Goal: Information Seeking & Learning: Stay updated

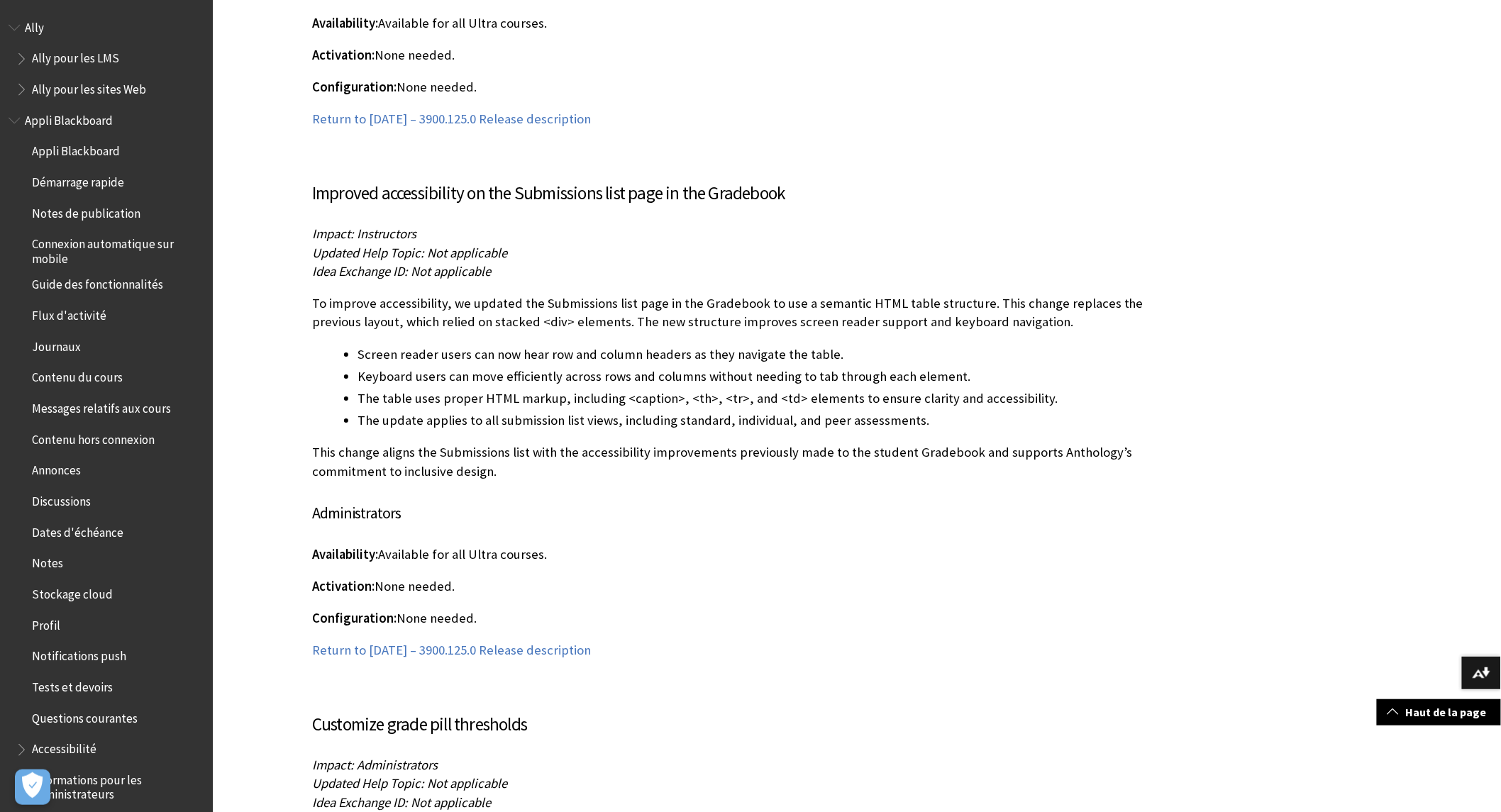
scroll to position [11032, 0]
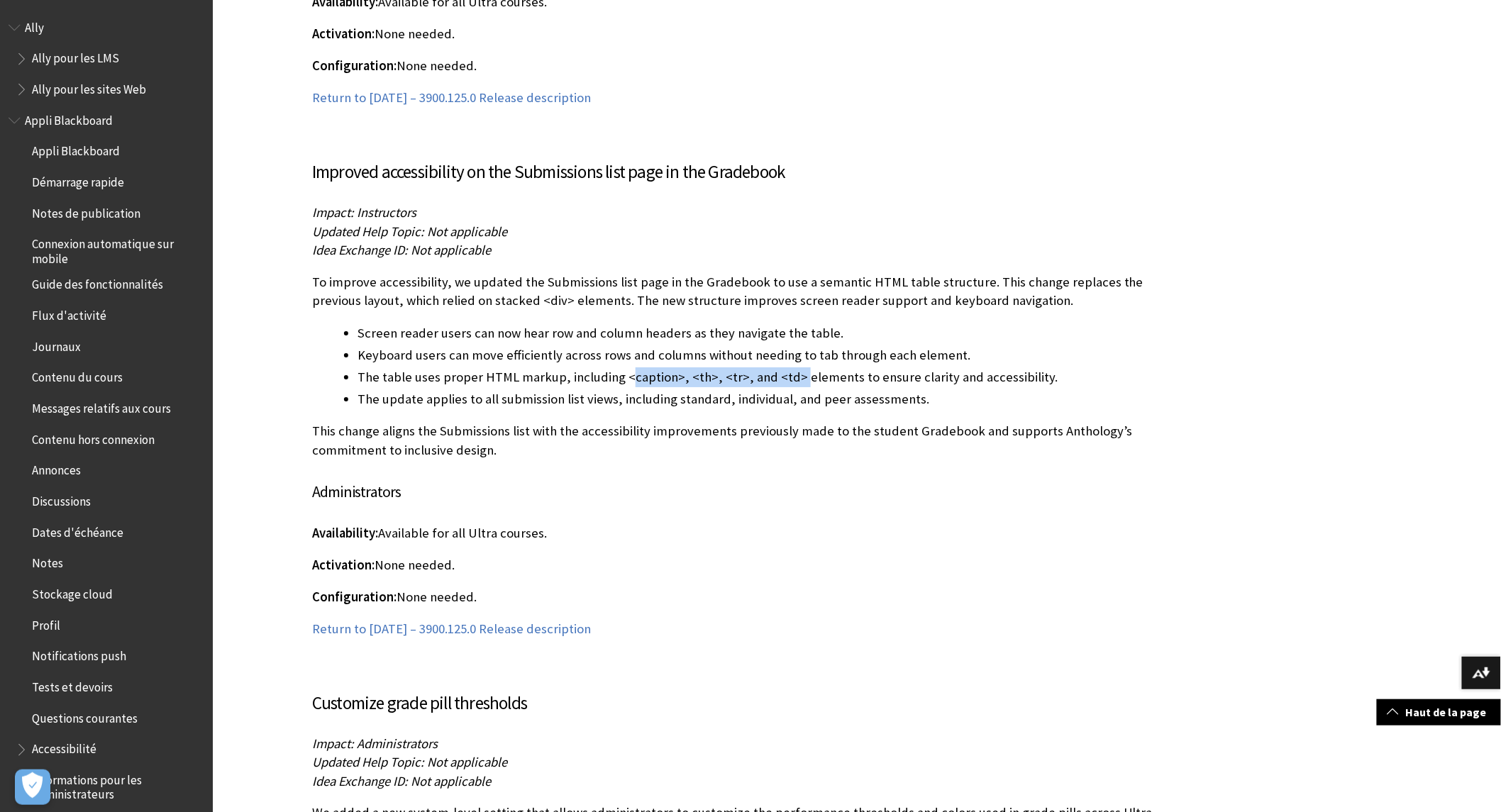
drag, startPoint x: 624, startPoint y: 339, endPoint x: 788, endPoint y: 344, distance: 164.1
click at [788, 367] on li "The table uses proper HTML markup, including <caption>, <th>, <tr>, and <td> el…" at bounding box center [774, 377] width 834 height 20
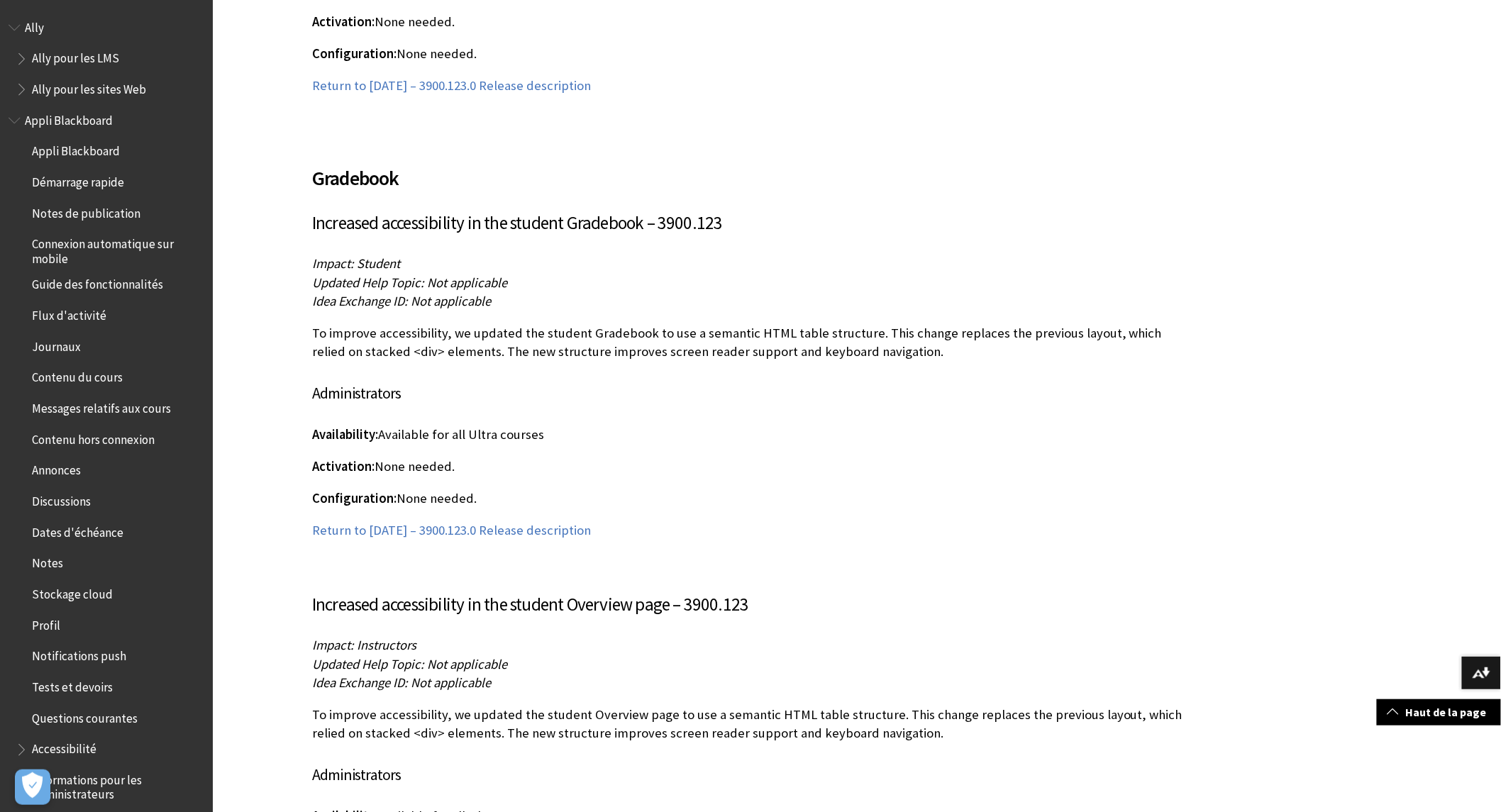
scroll to position [23483, 0]
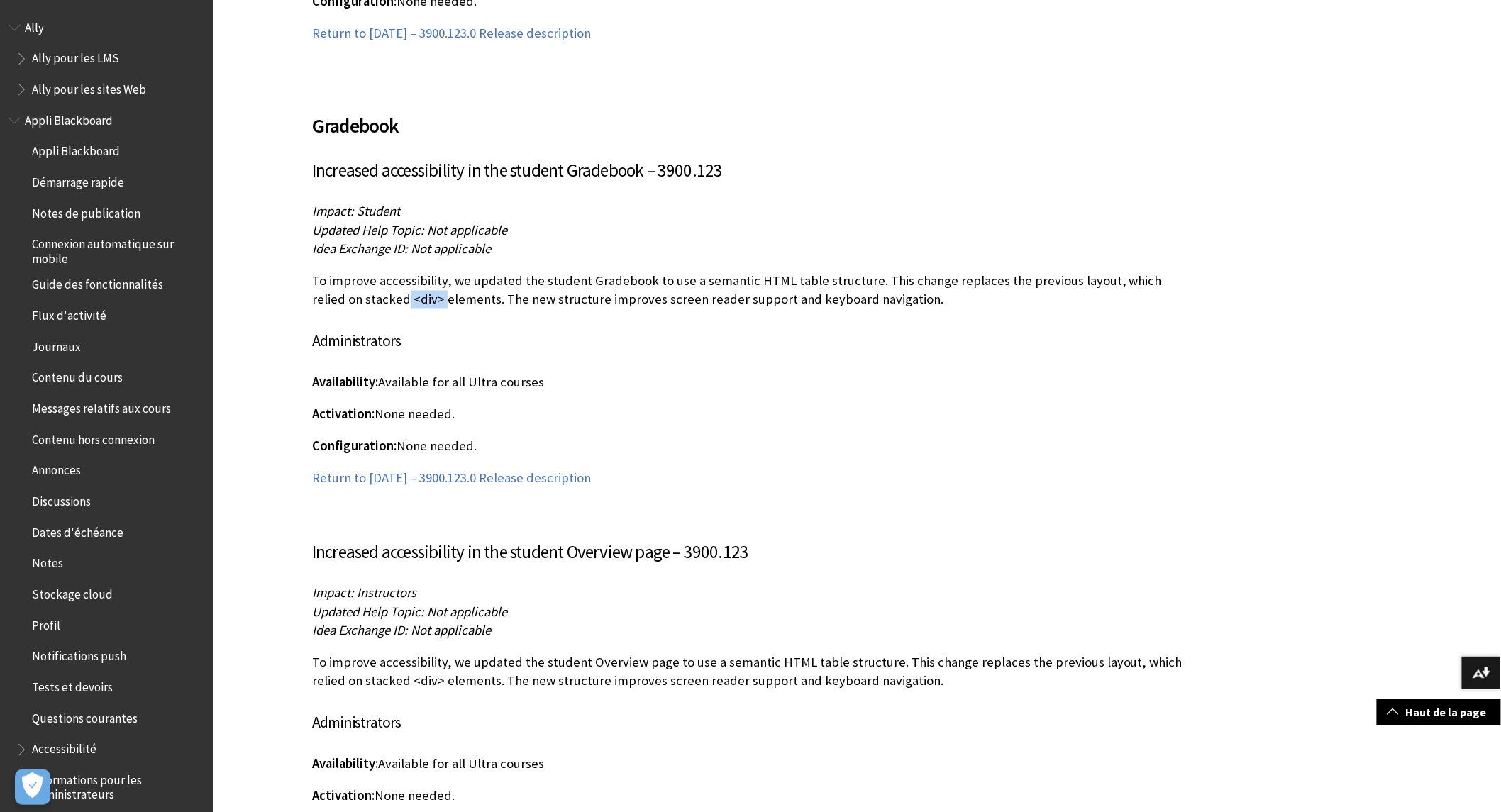
drag, startPoint x: 353, startPoint y: 186, endPoint x: 392, endPoint y: 186, distance: 39.0
click at [392, 272] on p "To improve accessibility, we updated the student Gradebook to use a semantic HT…" at bounding box center [752, 290] width 879 height 36
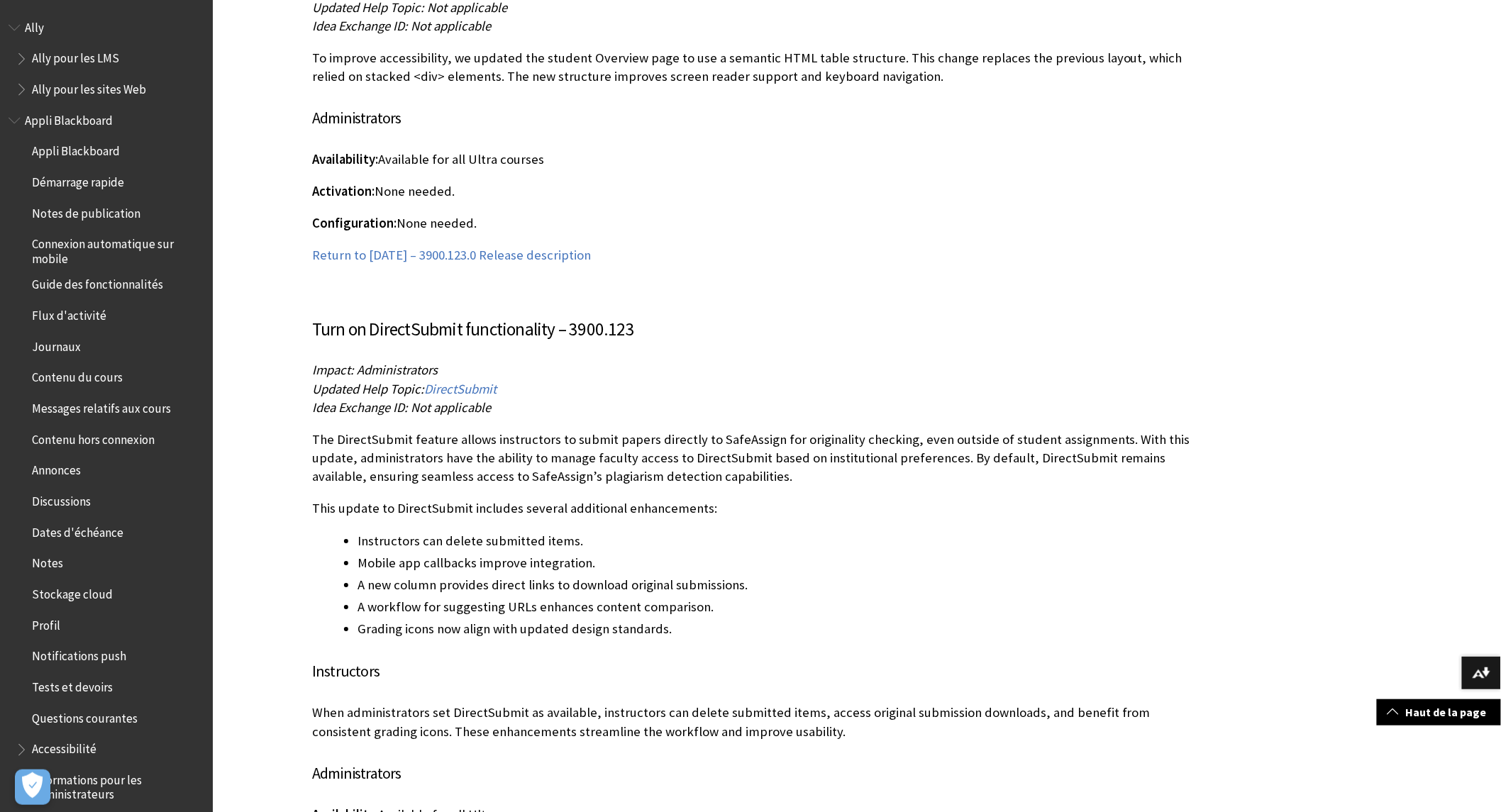
scroll to position [24192, 0]
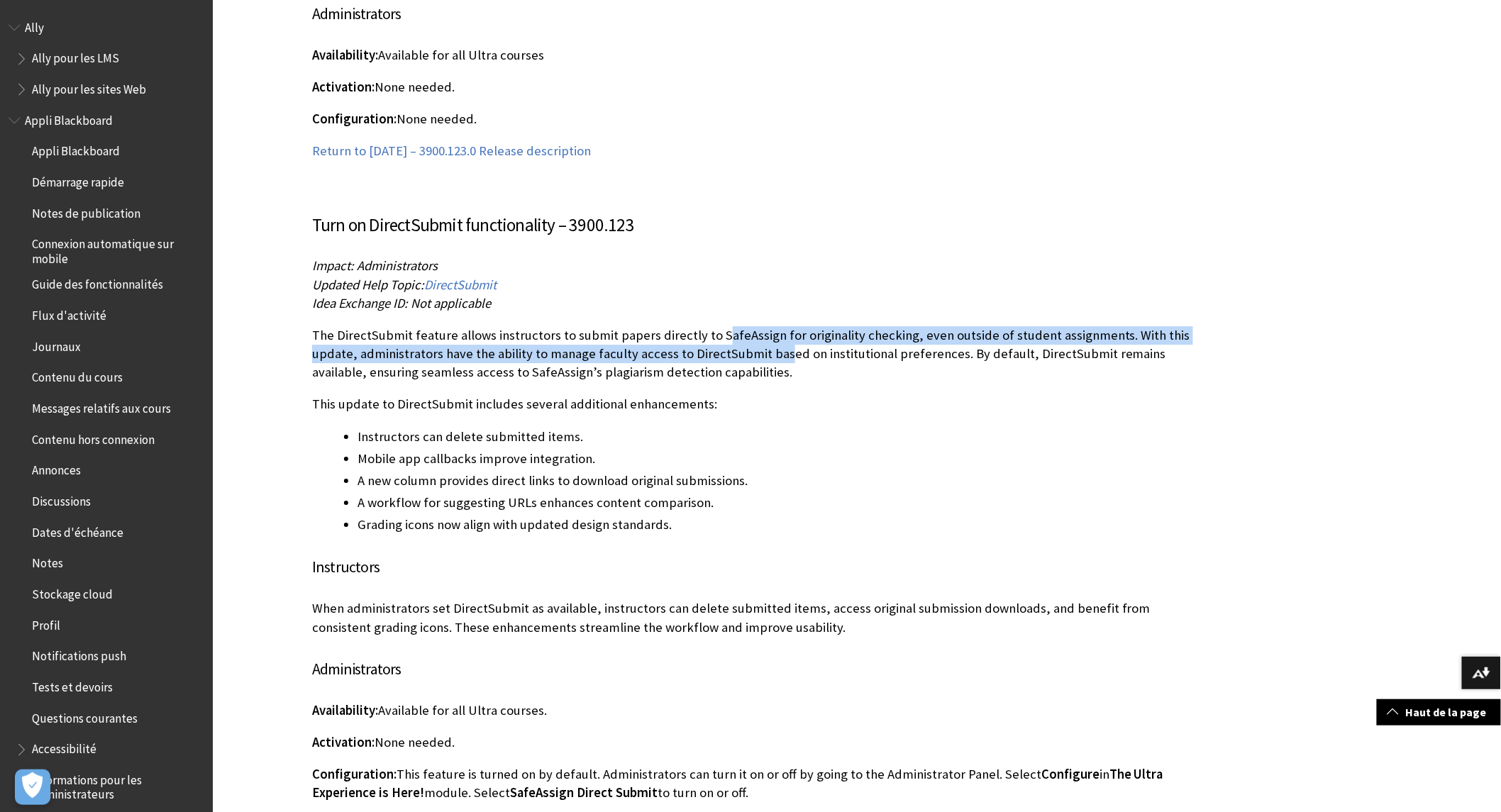
drag, startPoint x: 717, startPoint y: 225, endPoint x: 780, endPoint y: 237, distance: 64.1
click at [780, 326] on p "The DirectSubmit feature allows instructors to submit papers directly to SafeAs…" at bounding box center [752, 354] width 879 height 56
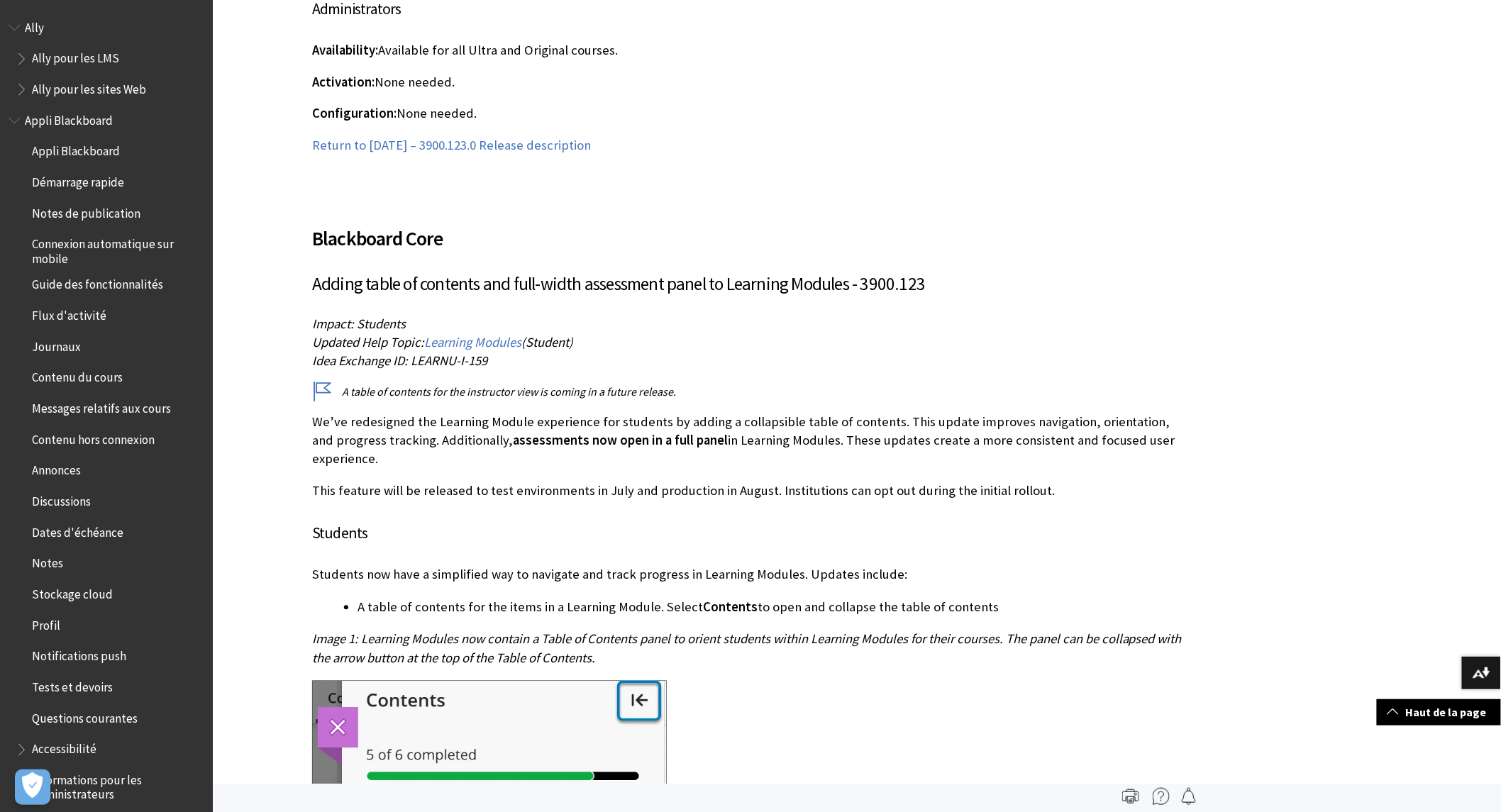
scroll to position [27817, 0]
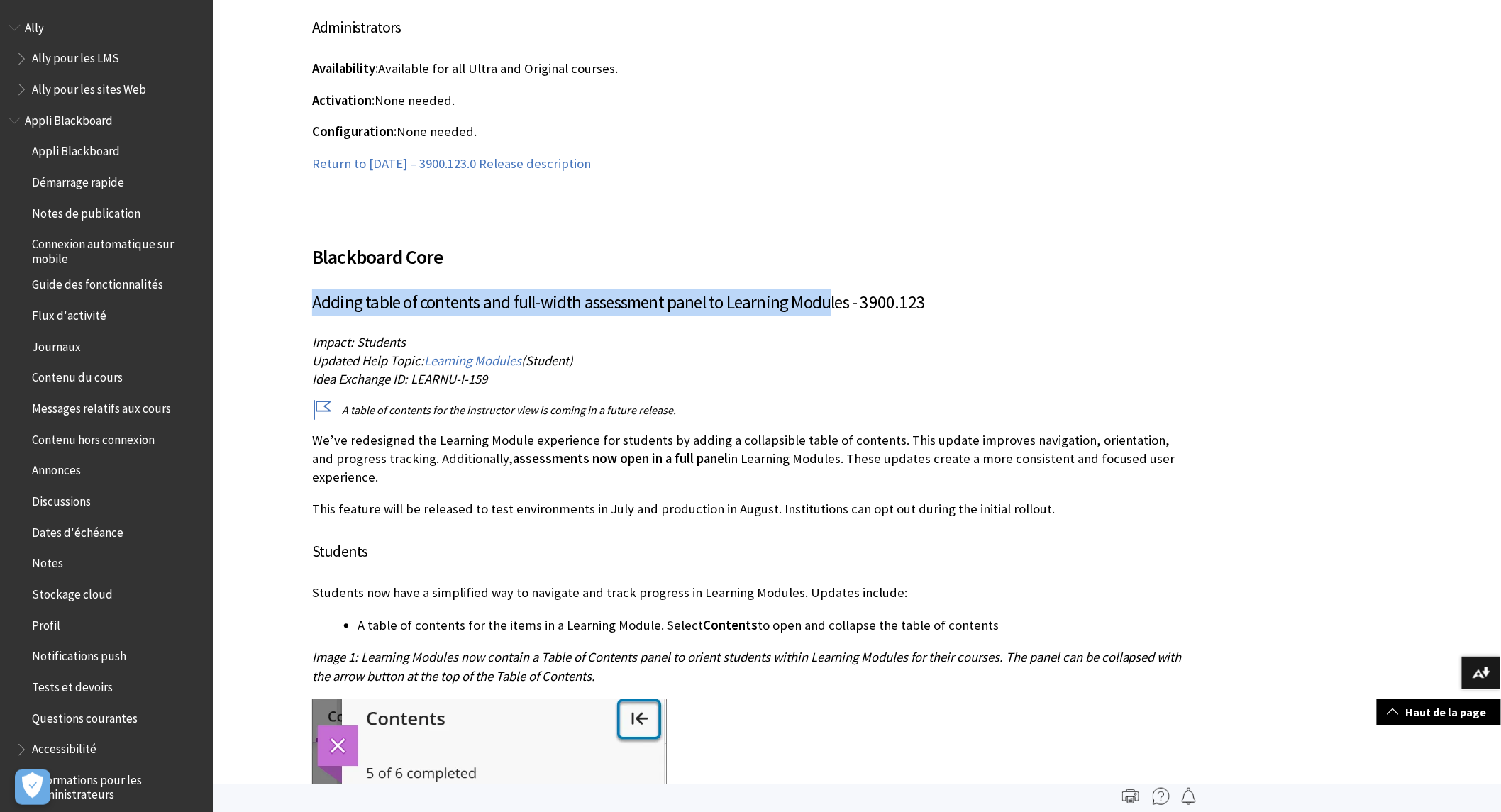
drag, startPoint x: 321, startPoint y: 188, endPoint x: 798, endPoint y: 214, distance: 477.7
click at [830, 289] on h3 "Adding table of contents and full-width assessment panel to Learning Modules - …" at bounding box center [752, 303] width 879 height 27
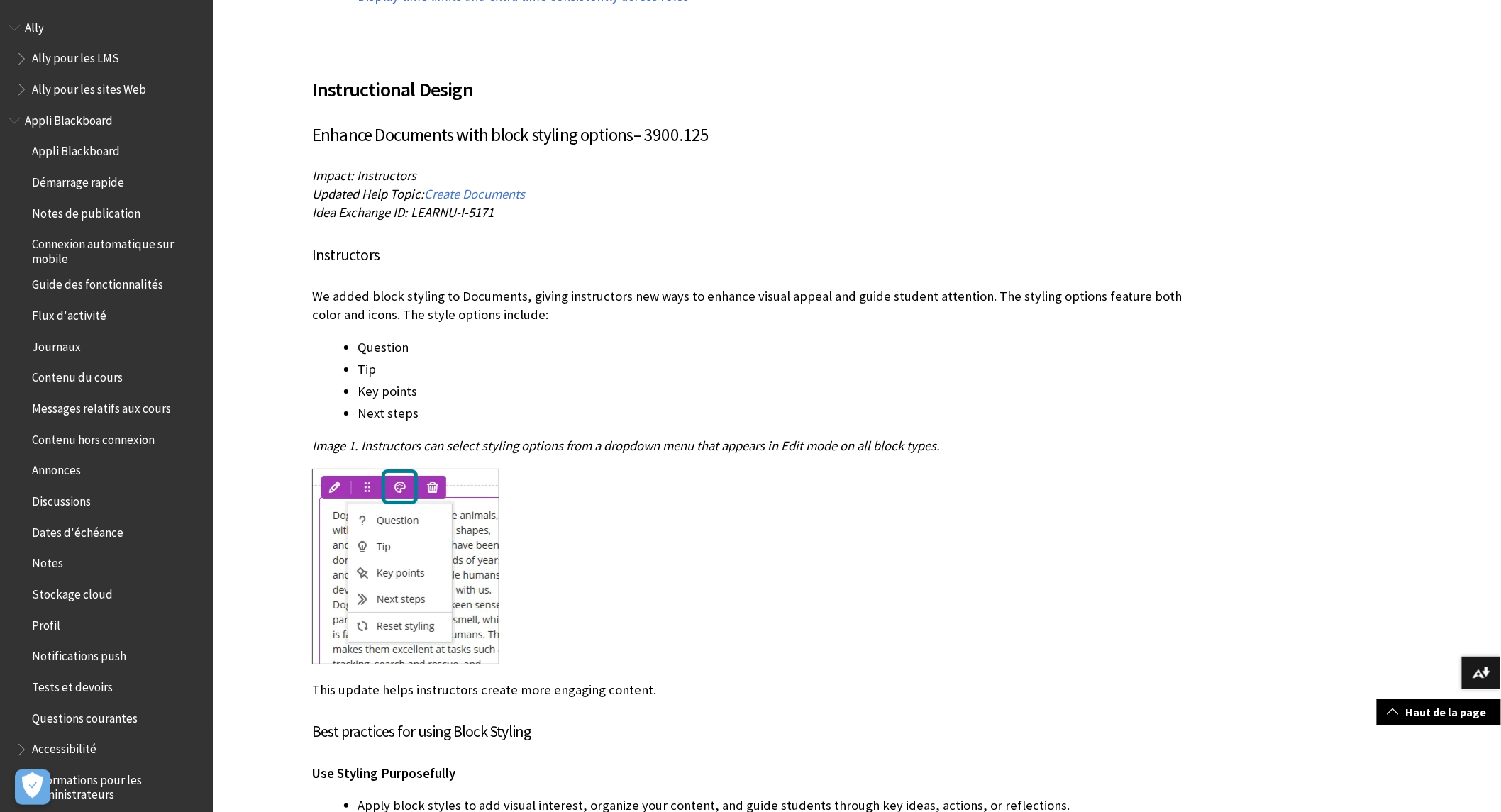
scroll to position [1969, 0]
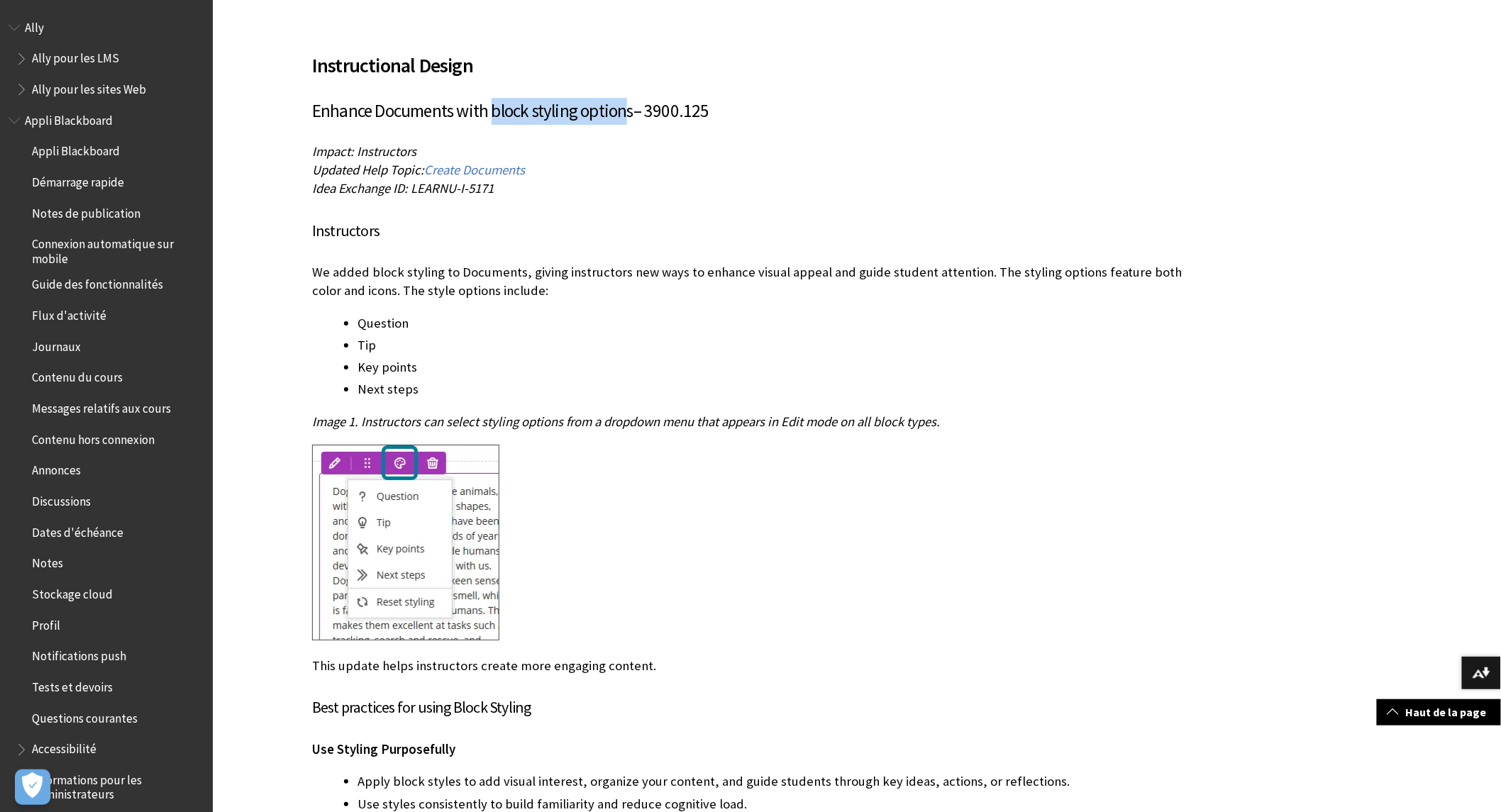
drag, startPoint x: 497, startPoint y: 105, endPoint x: 624, endPoint y: 108, distance: 127.0
click at [624, 108] on span "Enhance Documents with block styling options" at bounding box center [473, 110] width 322 height 23
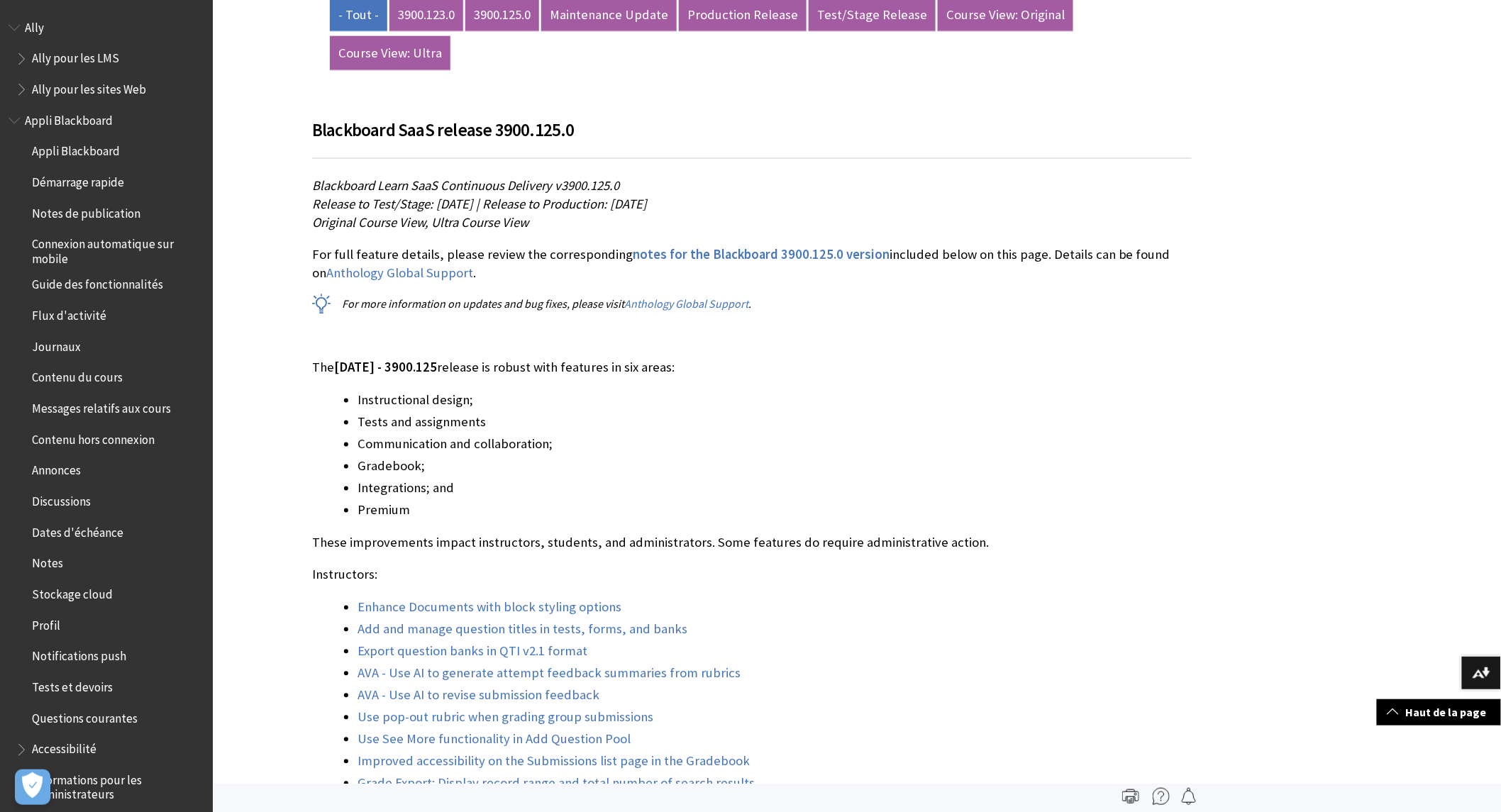
scroll to position [551, 0]
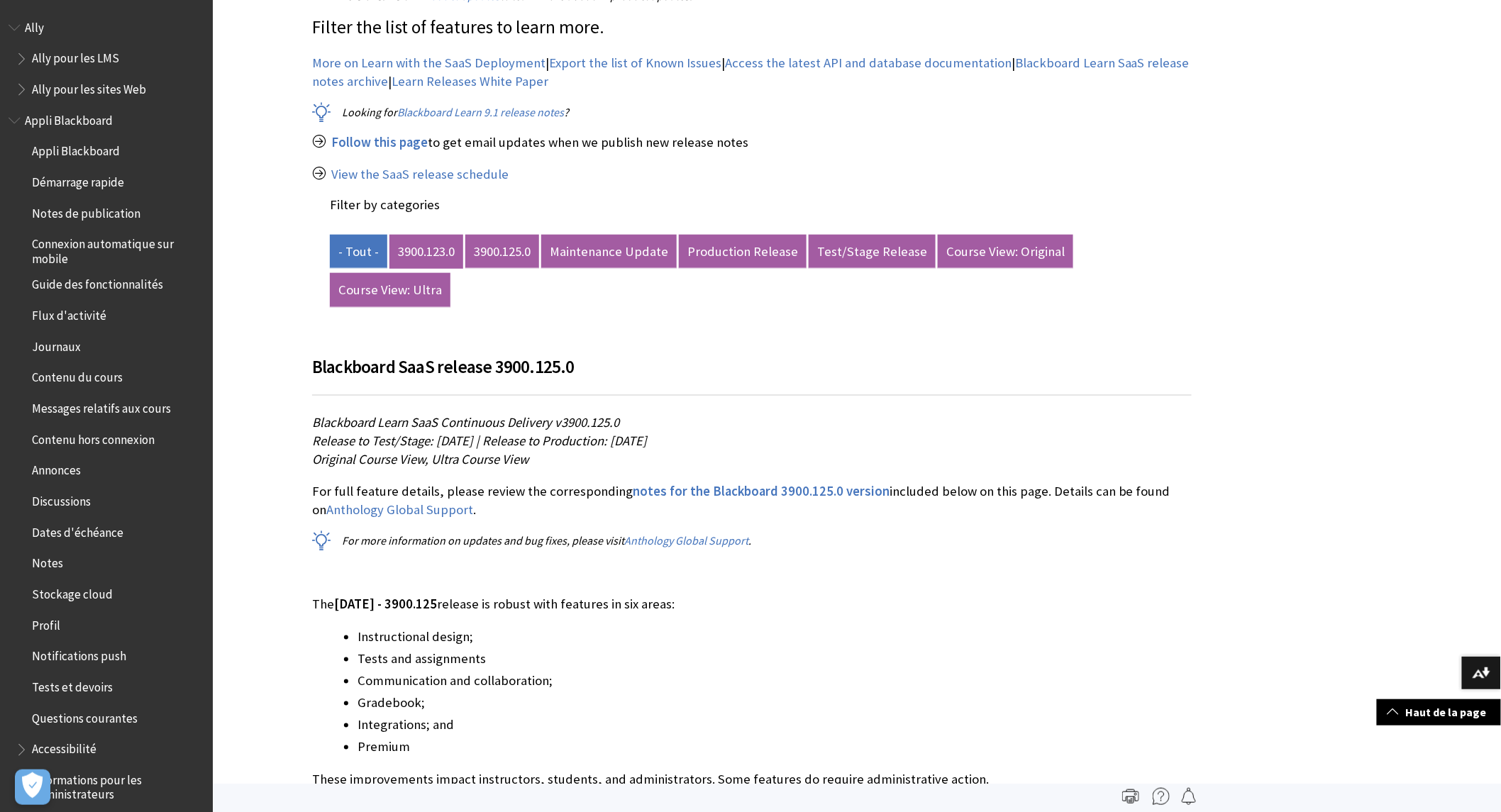
click at [440, 244] on link "3900.123.0" at bounding box center [426, 252] width 74 height 34
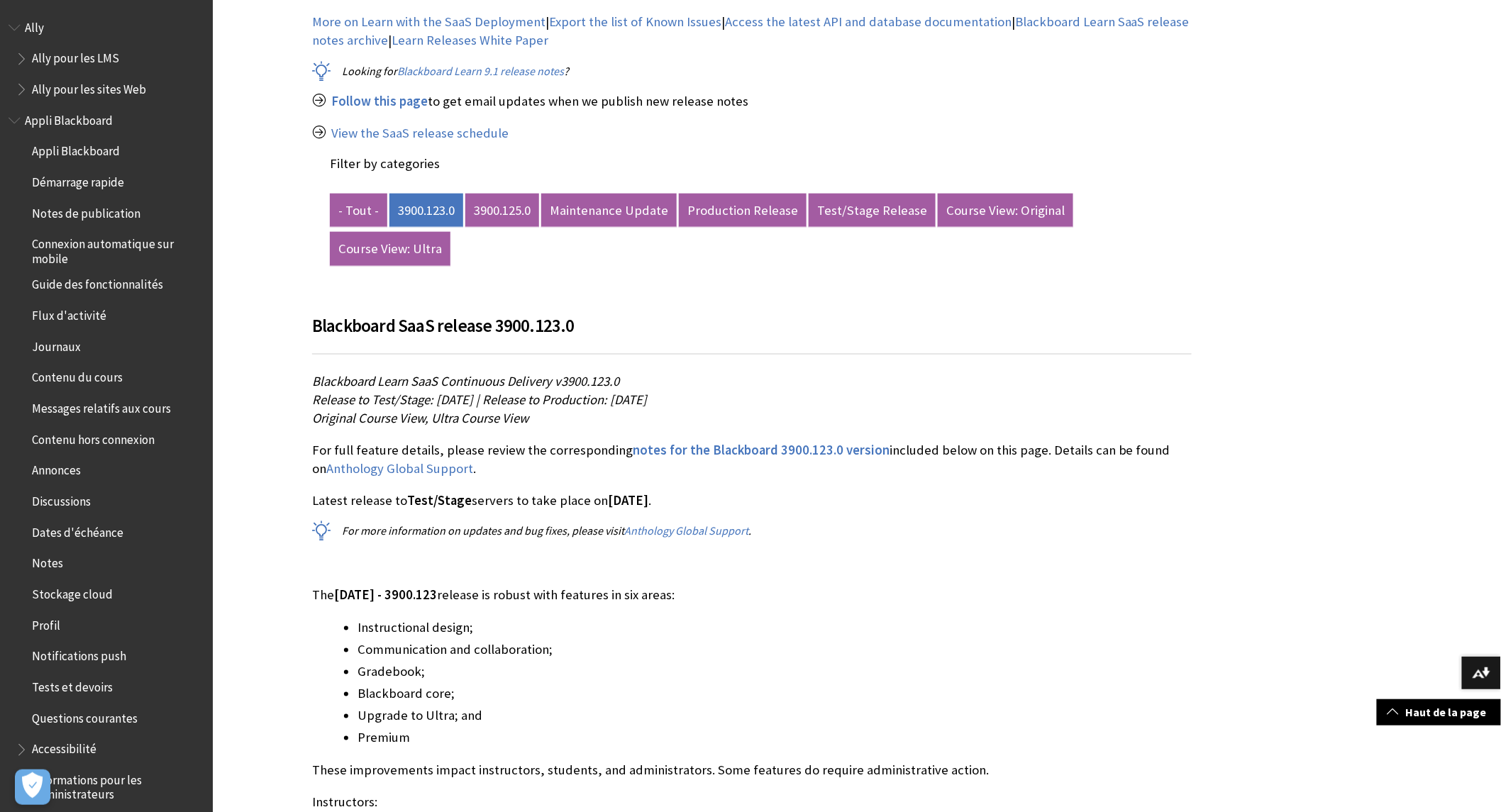
scroll to position [630, 0]
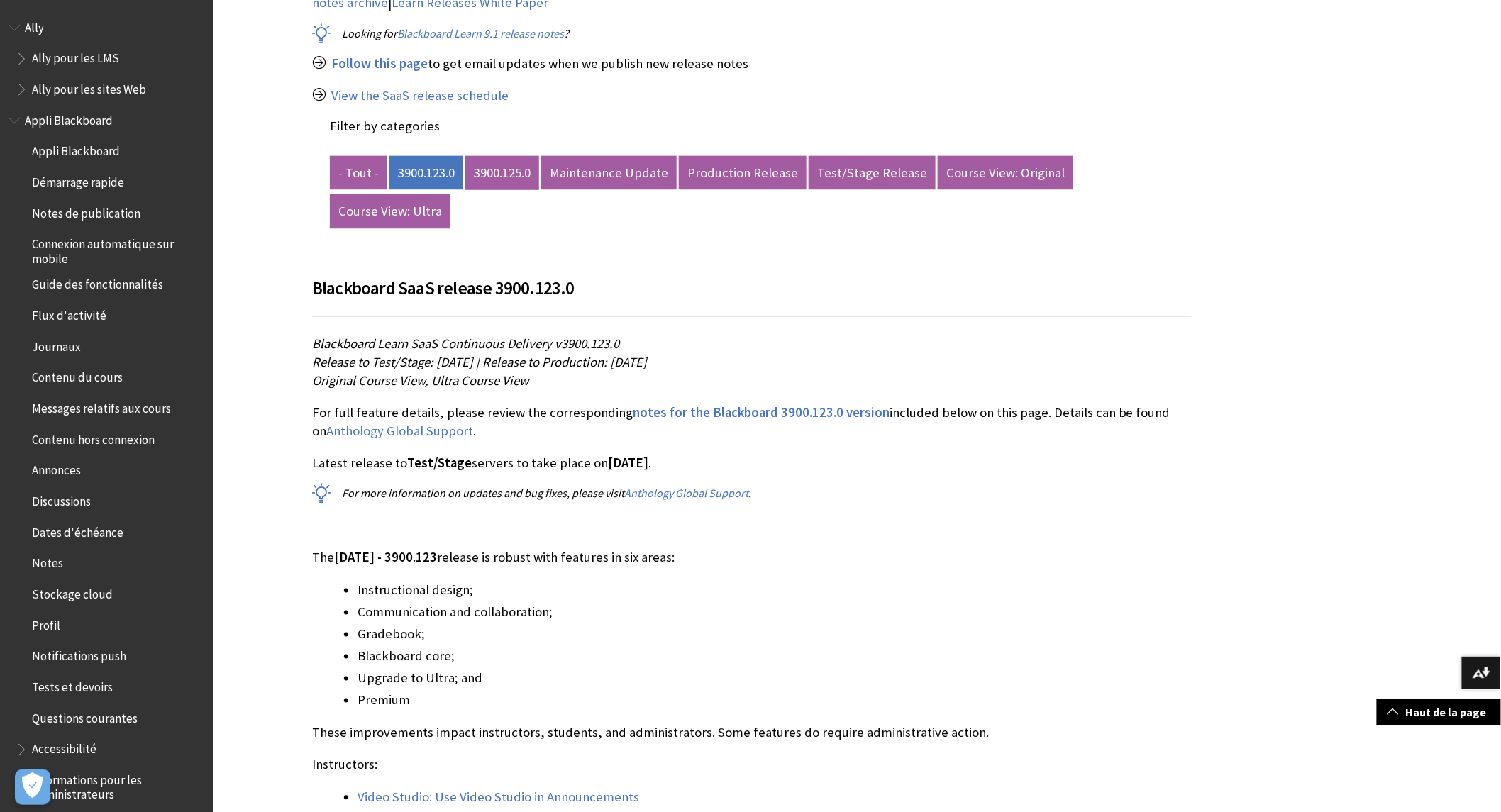
click at [500, 176] on link "3900.125.0" at bounding box center [501, 173] width 74 height 34
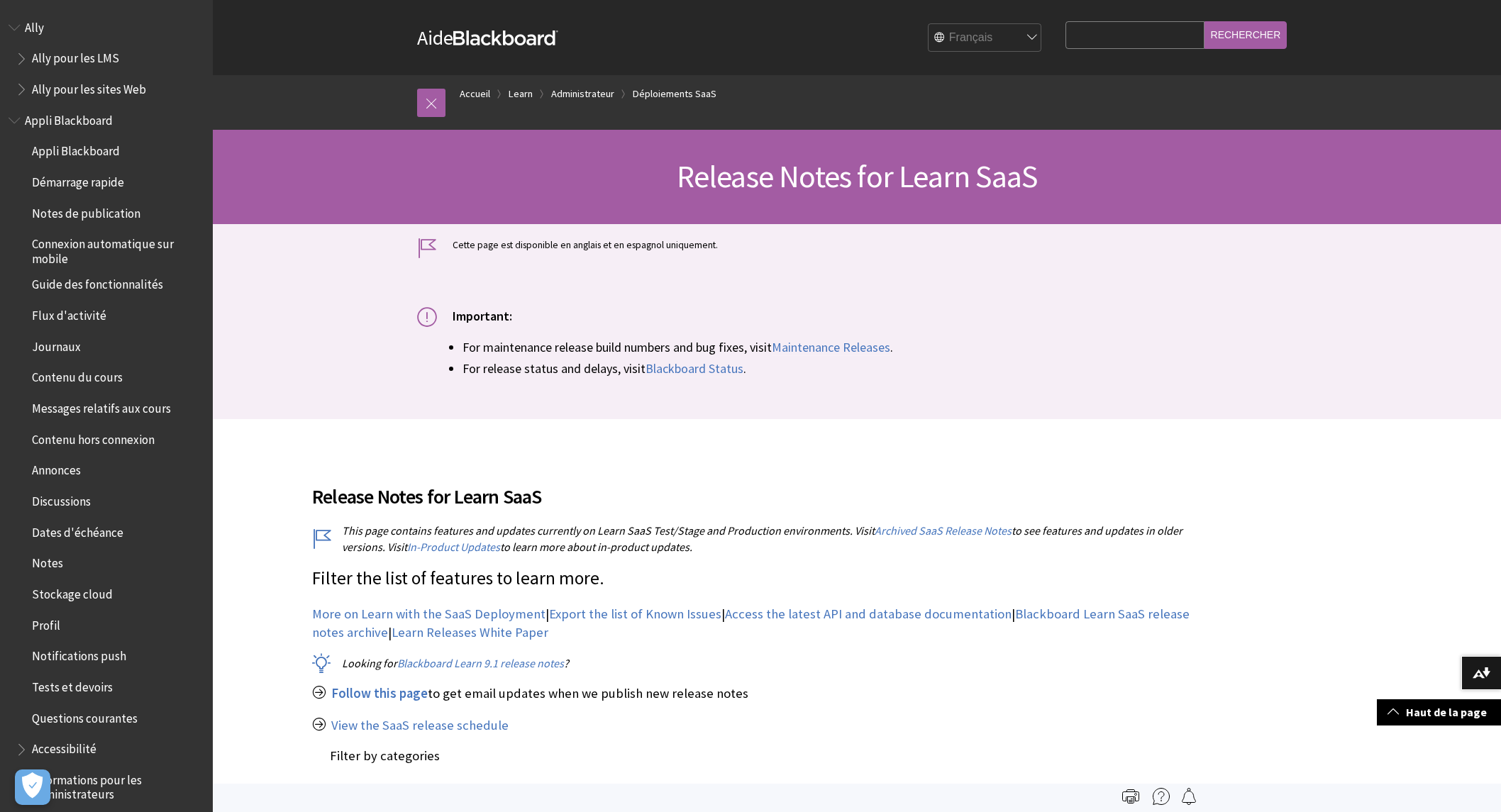
scroll to position [630, 0]
